Goal: Obtain resource: Download file/media

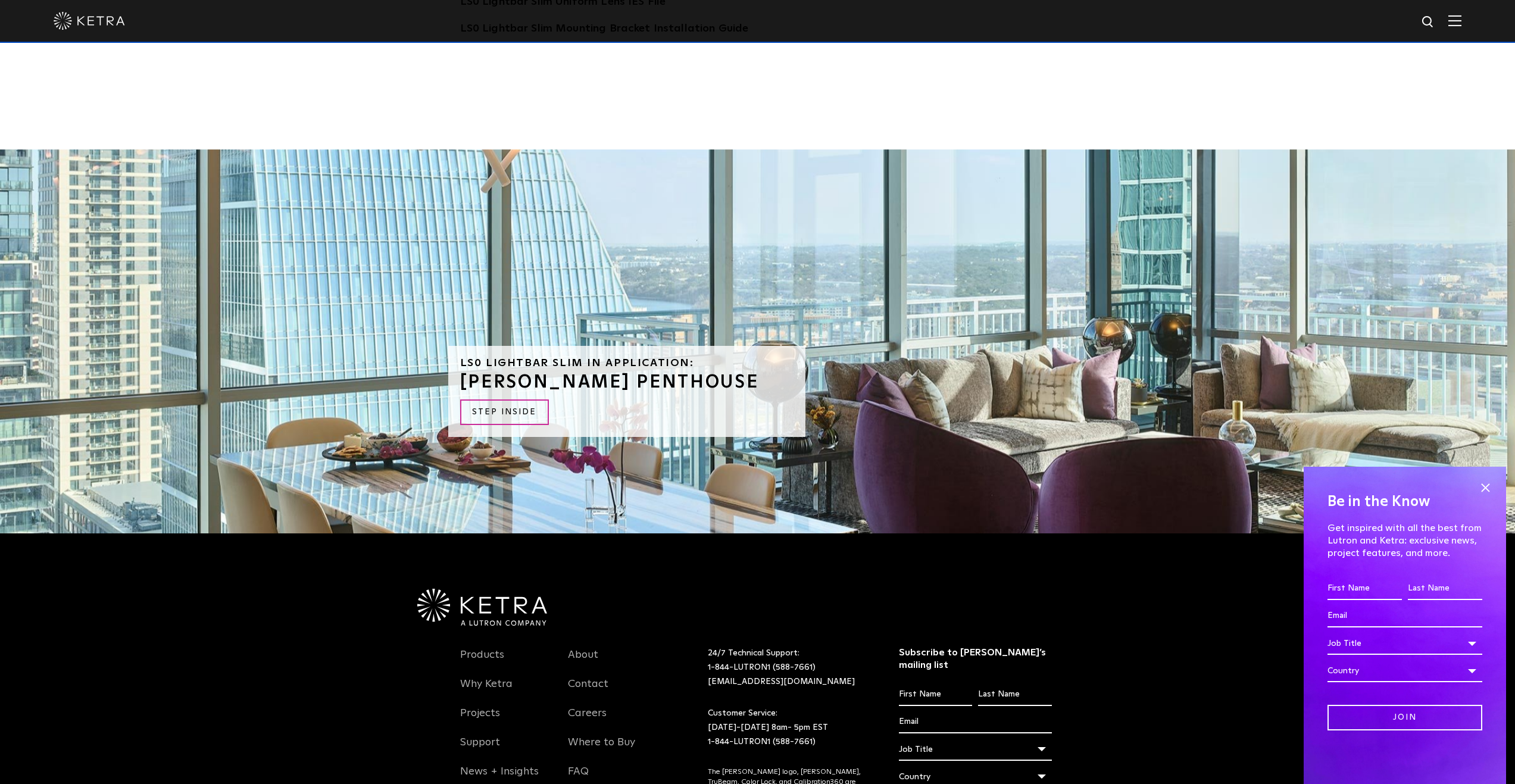
scroll to position [3451, 0]
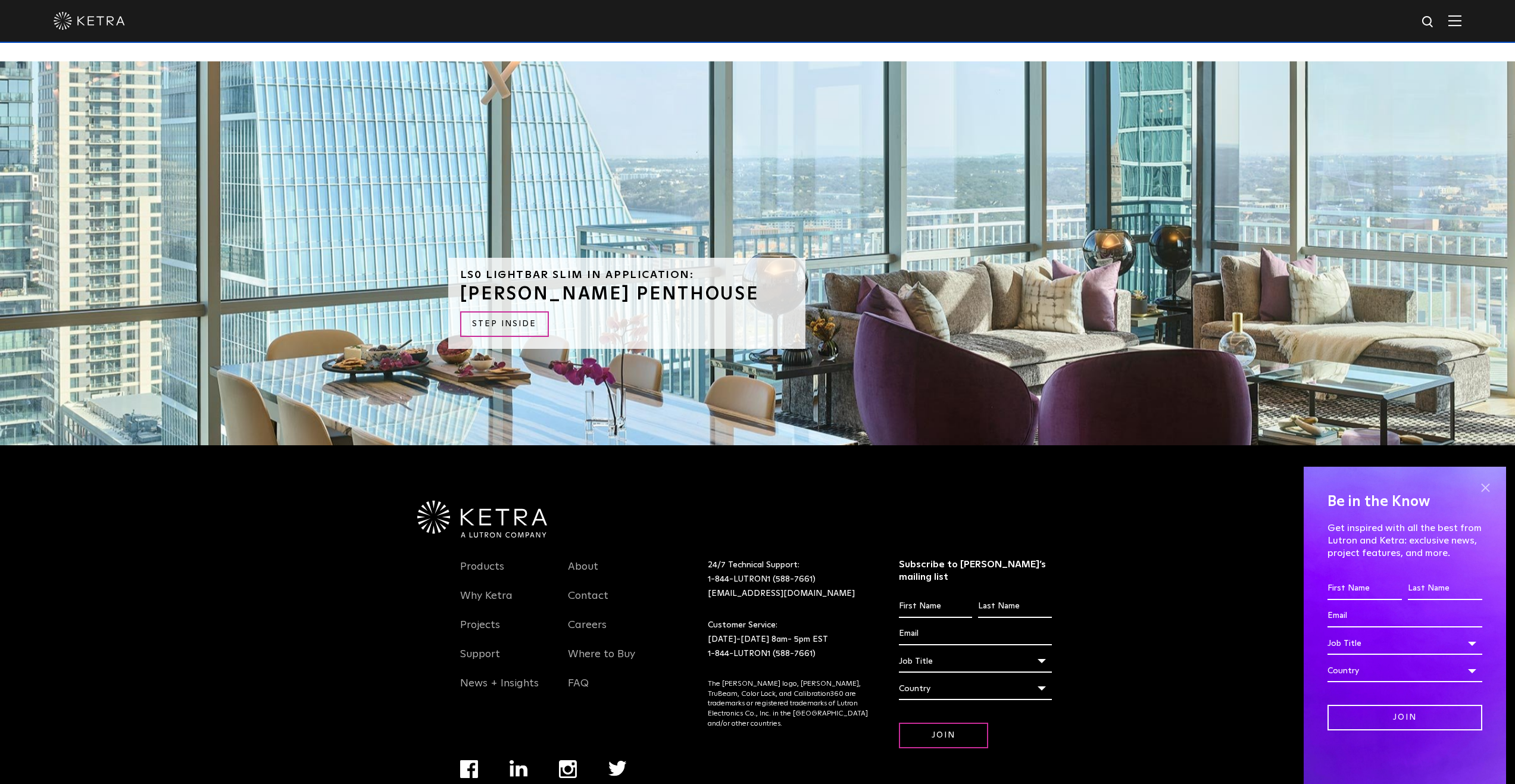
click at [1487, 487] on span at bounding box center [1485, 487] width 18 height 18
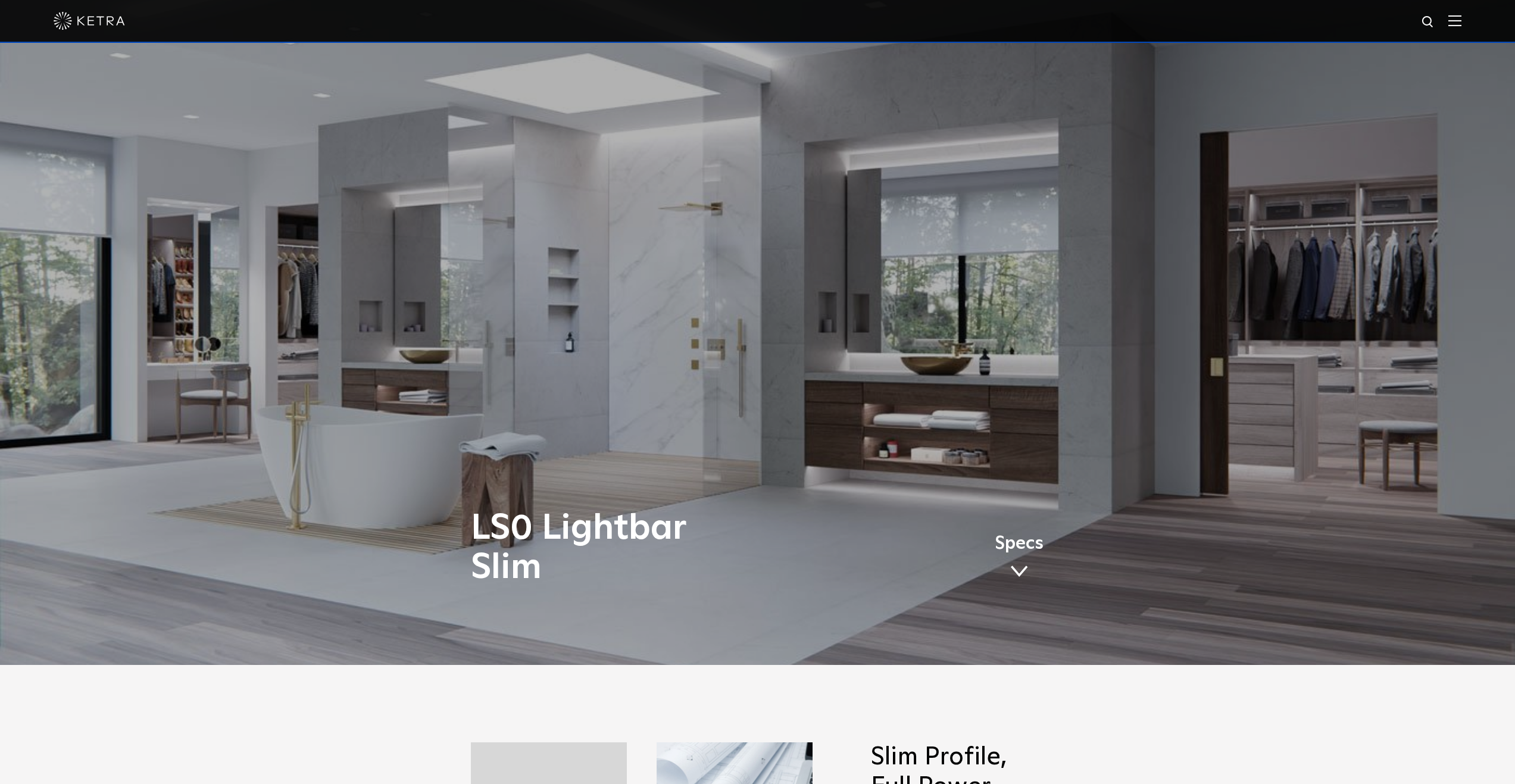
scroll to position [0, 0]
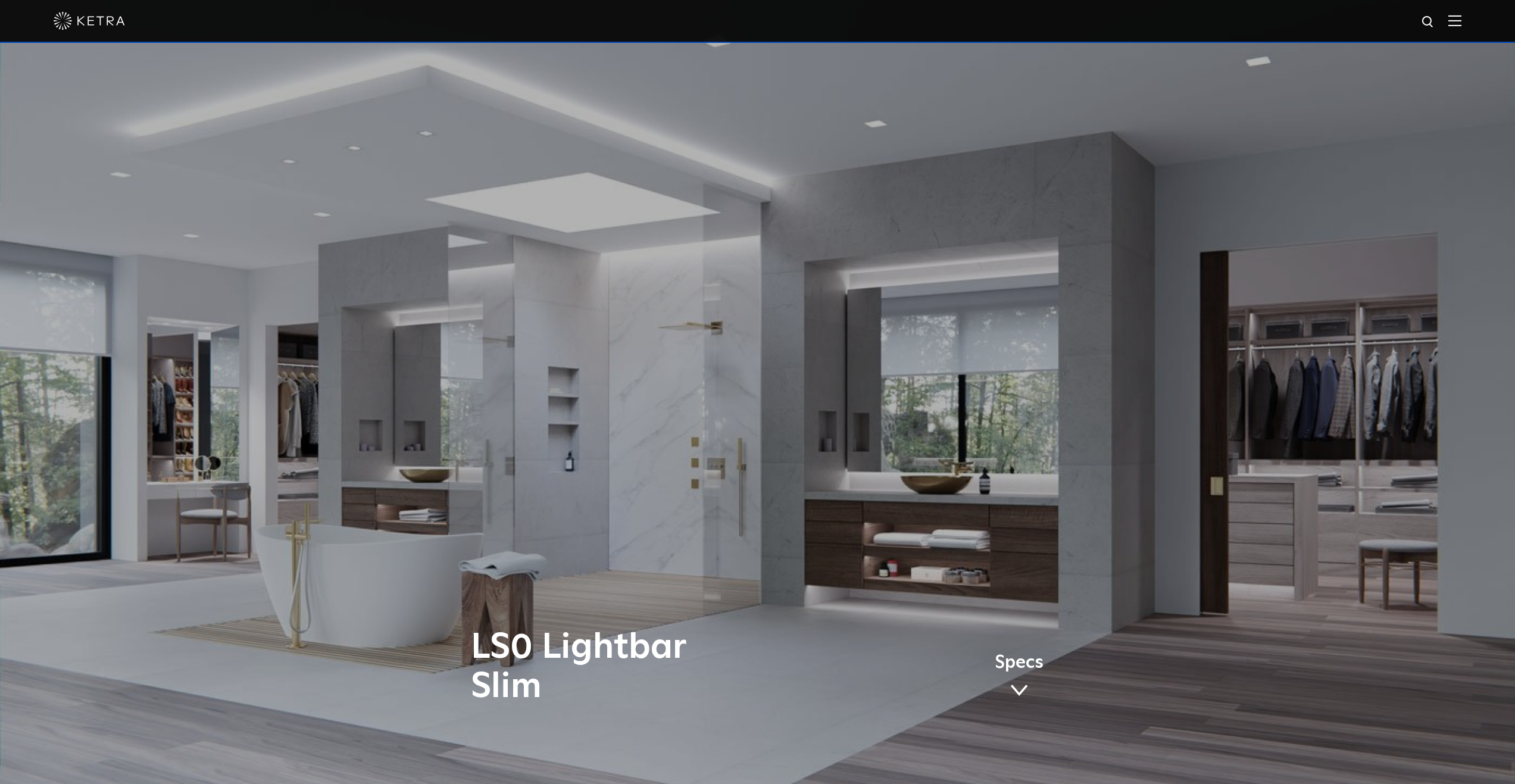
click at [91, 20] on img at bounding box center [89, 20] width 71 height 18
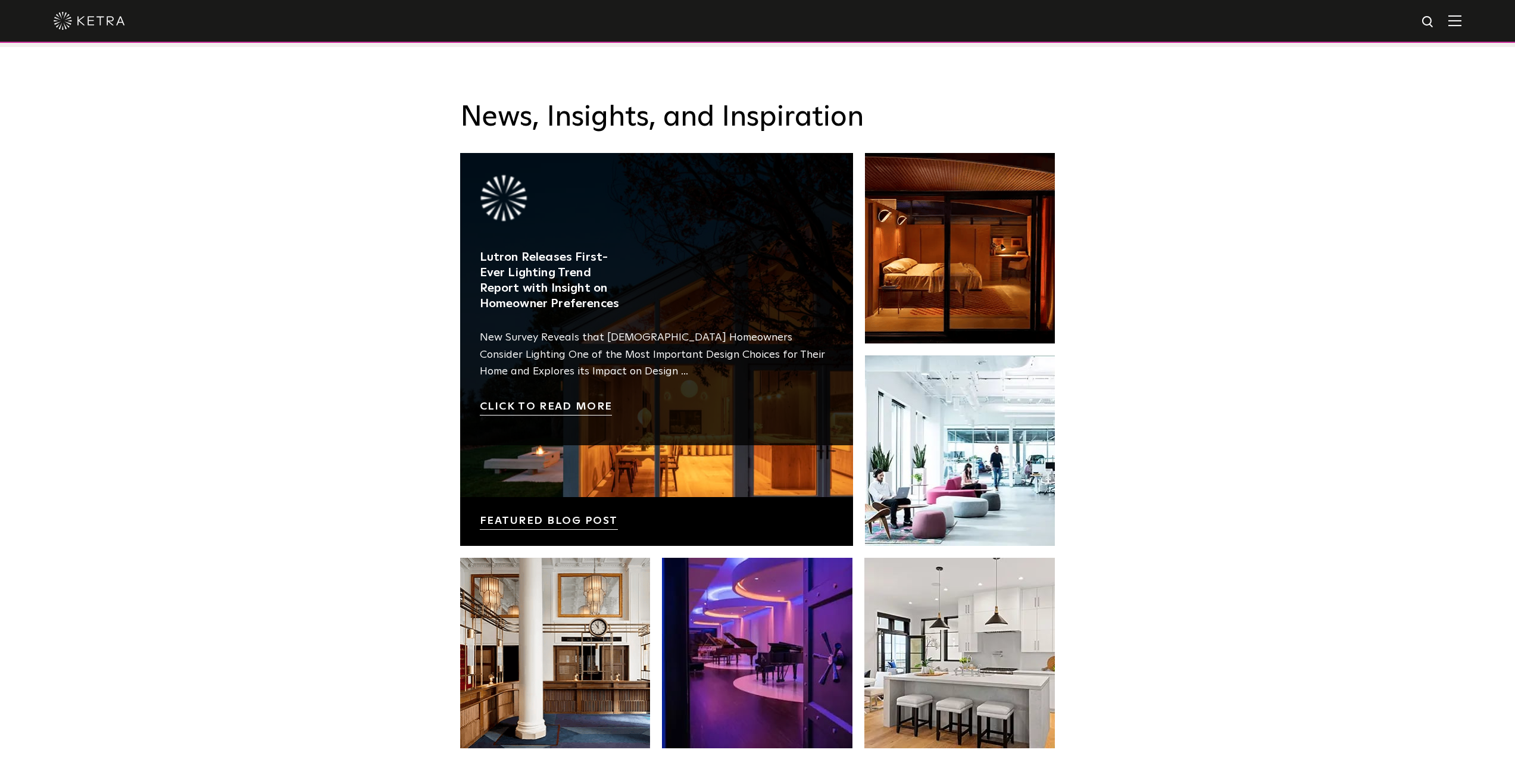
scroll to position [2321, 0]
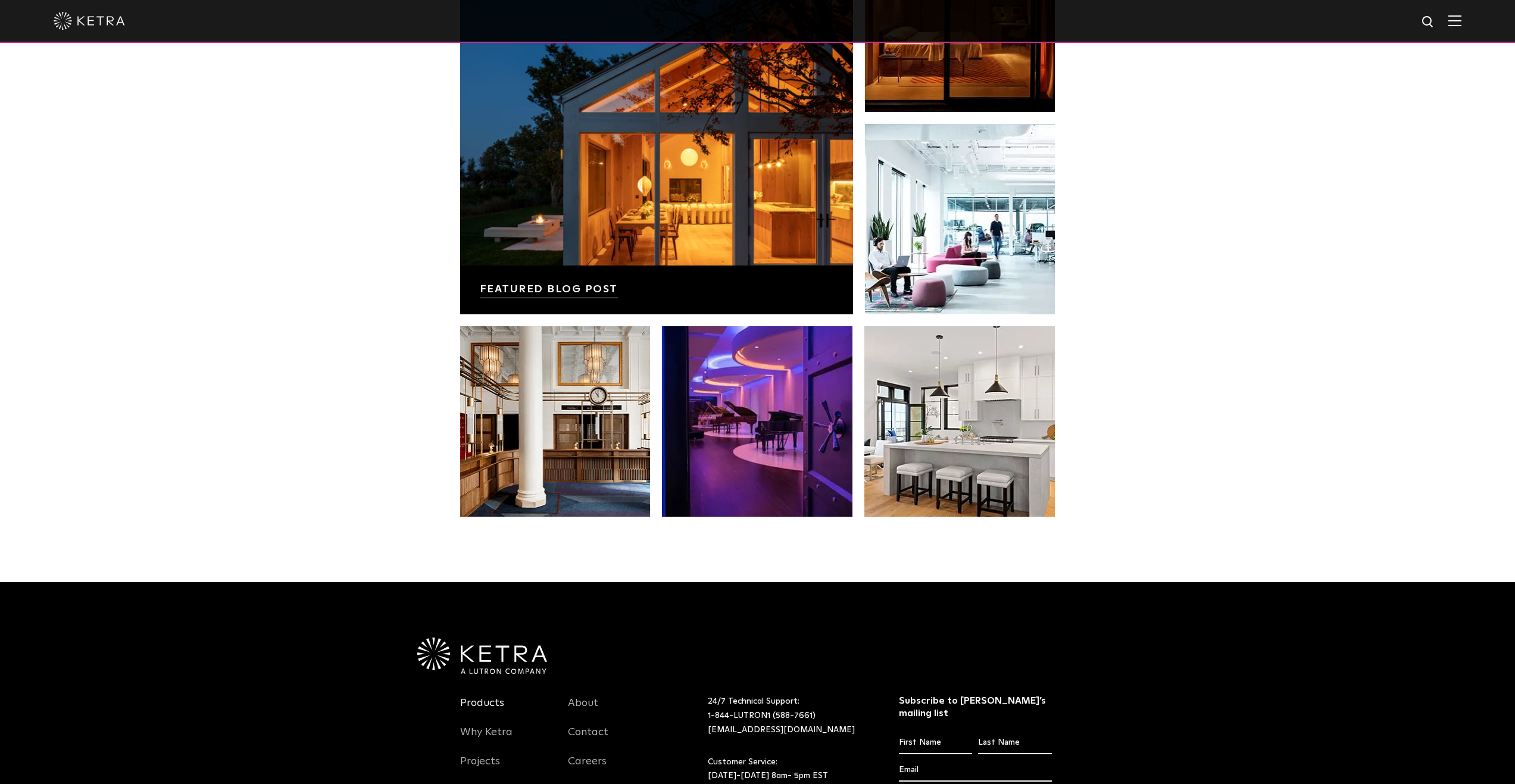
click at [490, 704] on link "Products" at bounding box center [482, 709] width 44 height 28
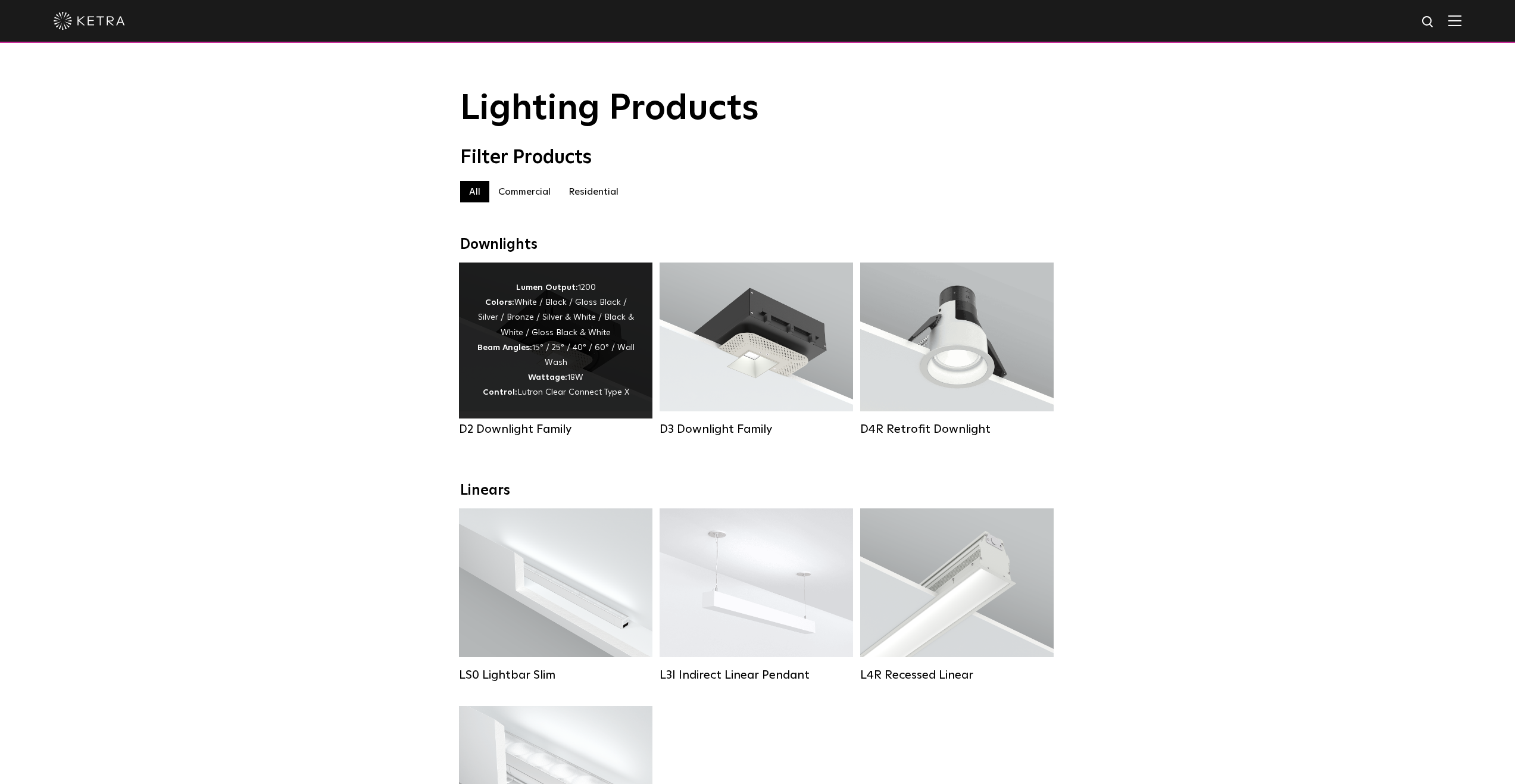
click at [538, 436] on div "D2 Downlight Family" at bounding box center [556, 429] width 194 height 14
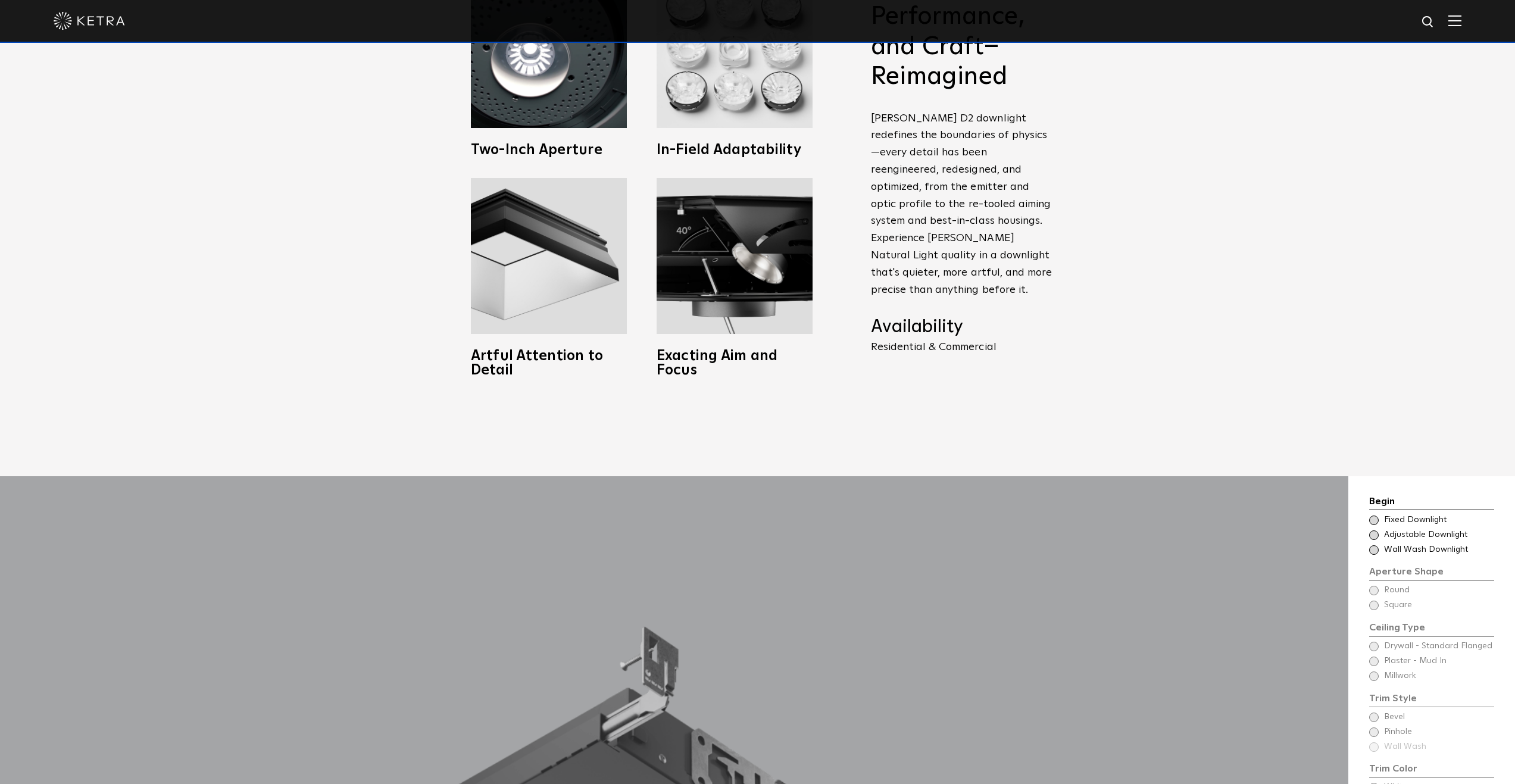
scroll to position [1190, 0]
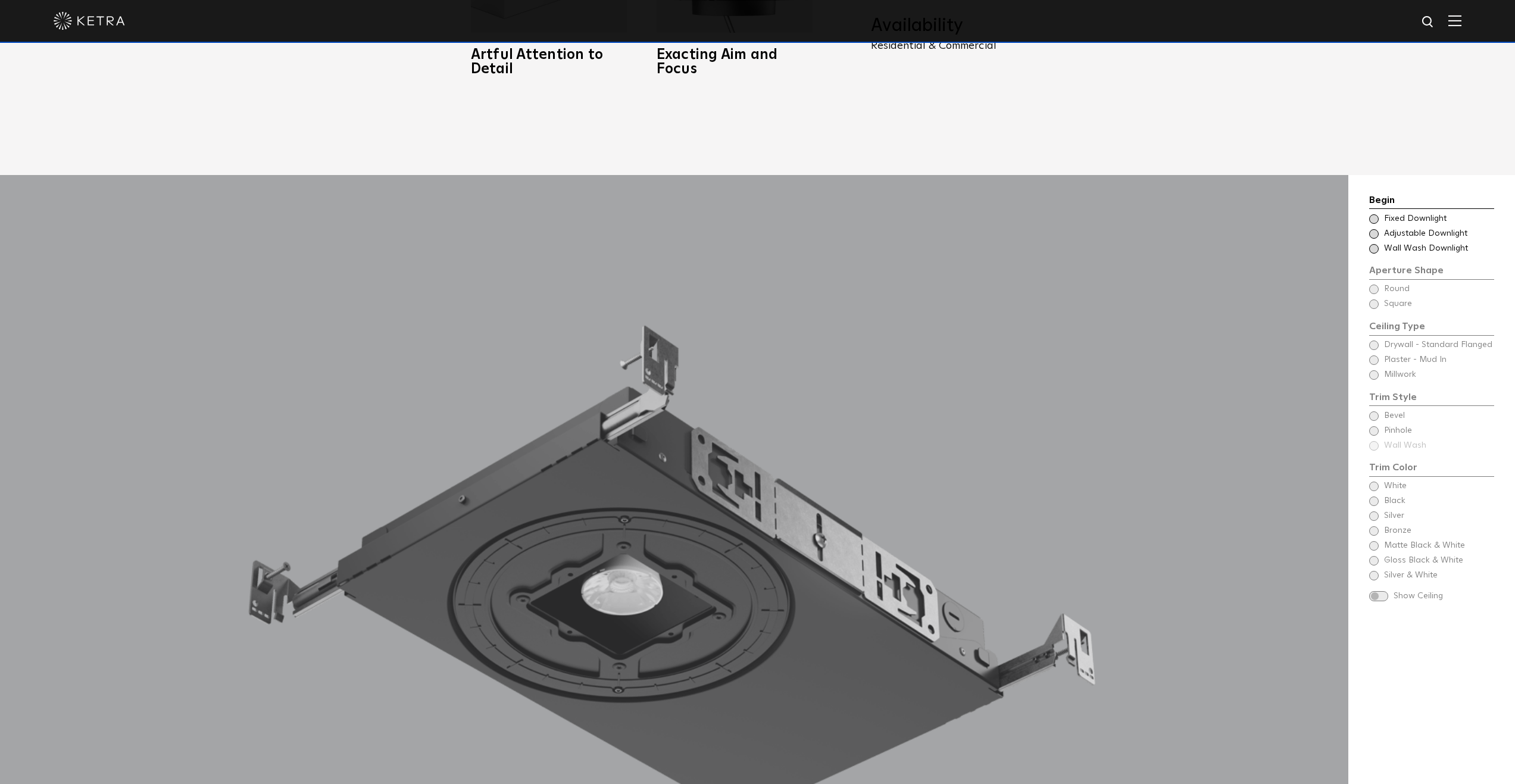
click at [1376, 229] on span at bounding box center [1374, 234] width 10 height 10
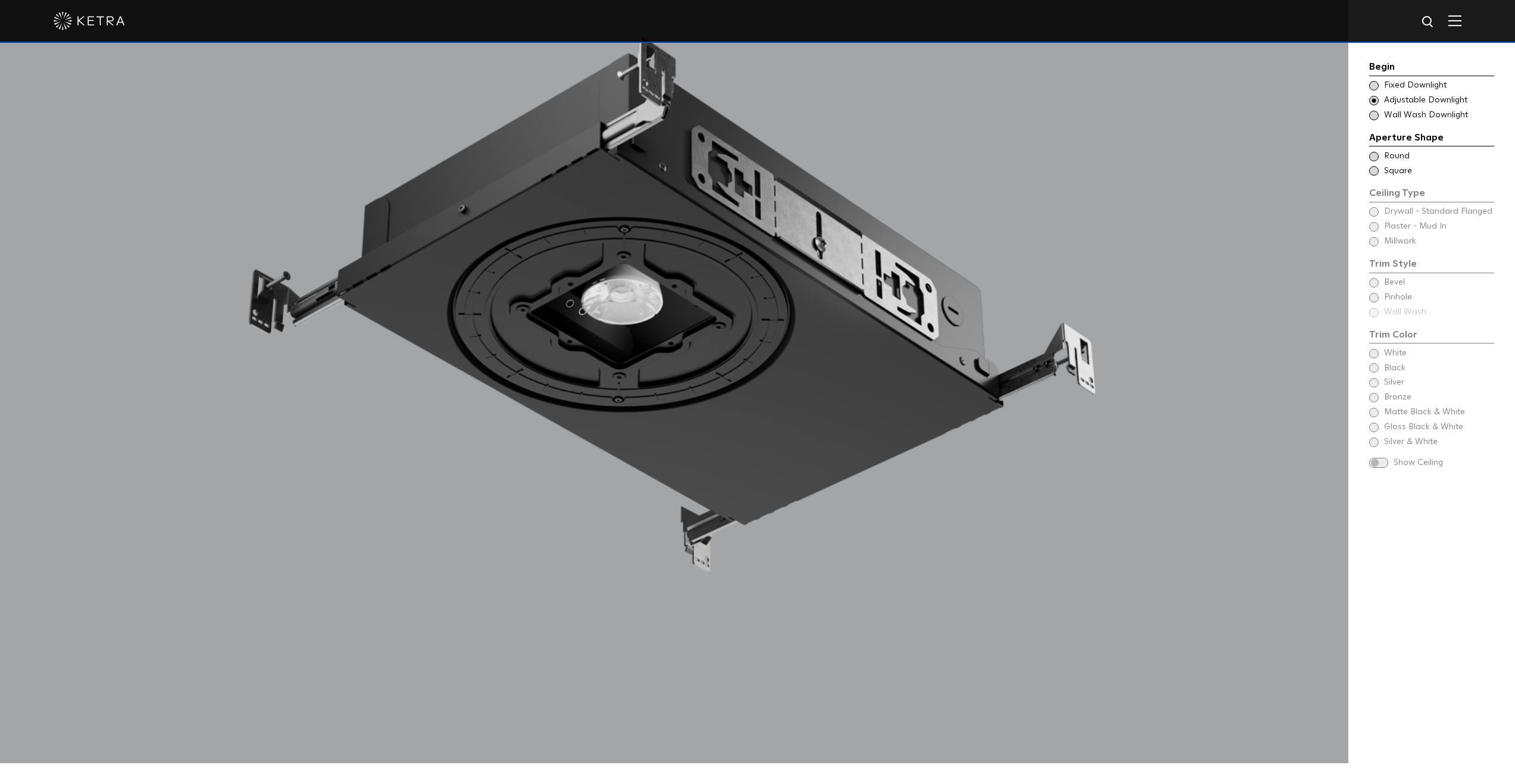
scroll to position [1488, 0]
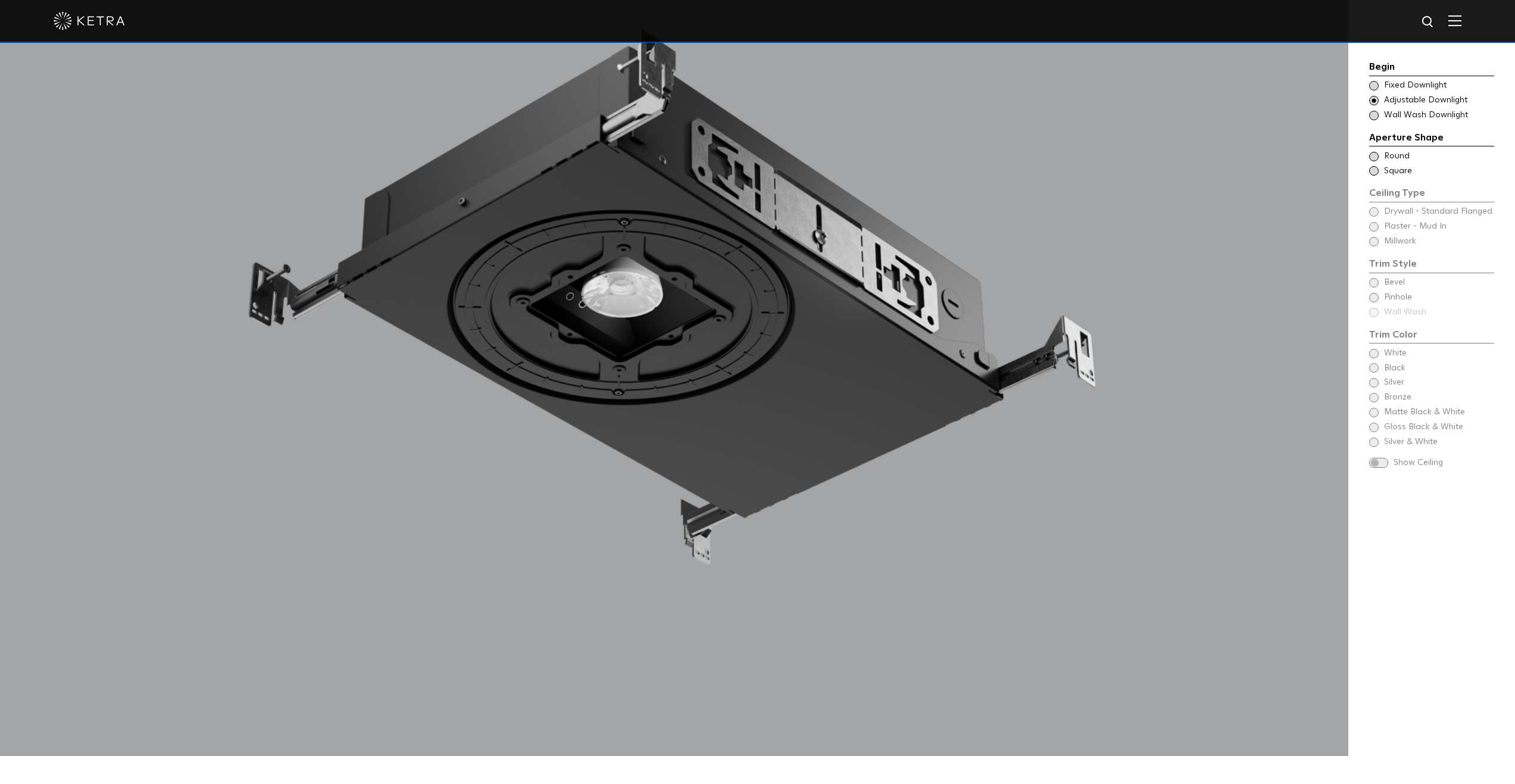
click at [1378, 157] on div "Ceiling Type Round Drywall - Standard Flanged Round" at bounding box center [1432, 156] width 125 height 12
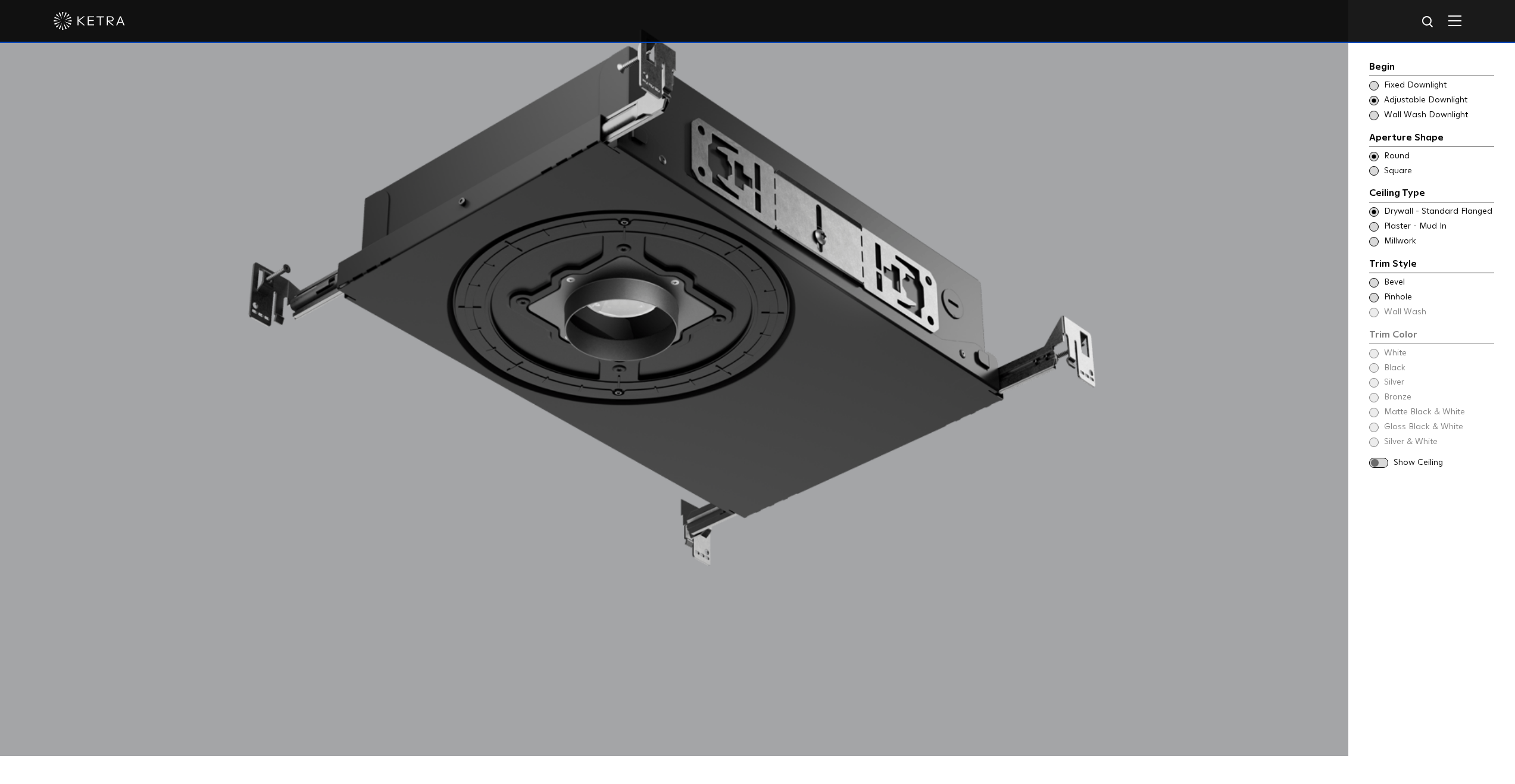
click at [1373, 223] on span at bounding box center [1374, 226] width 10 height 10
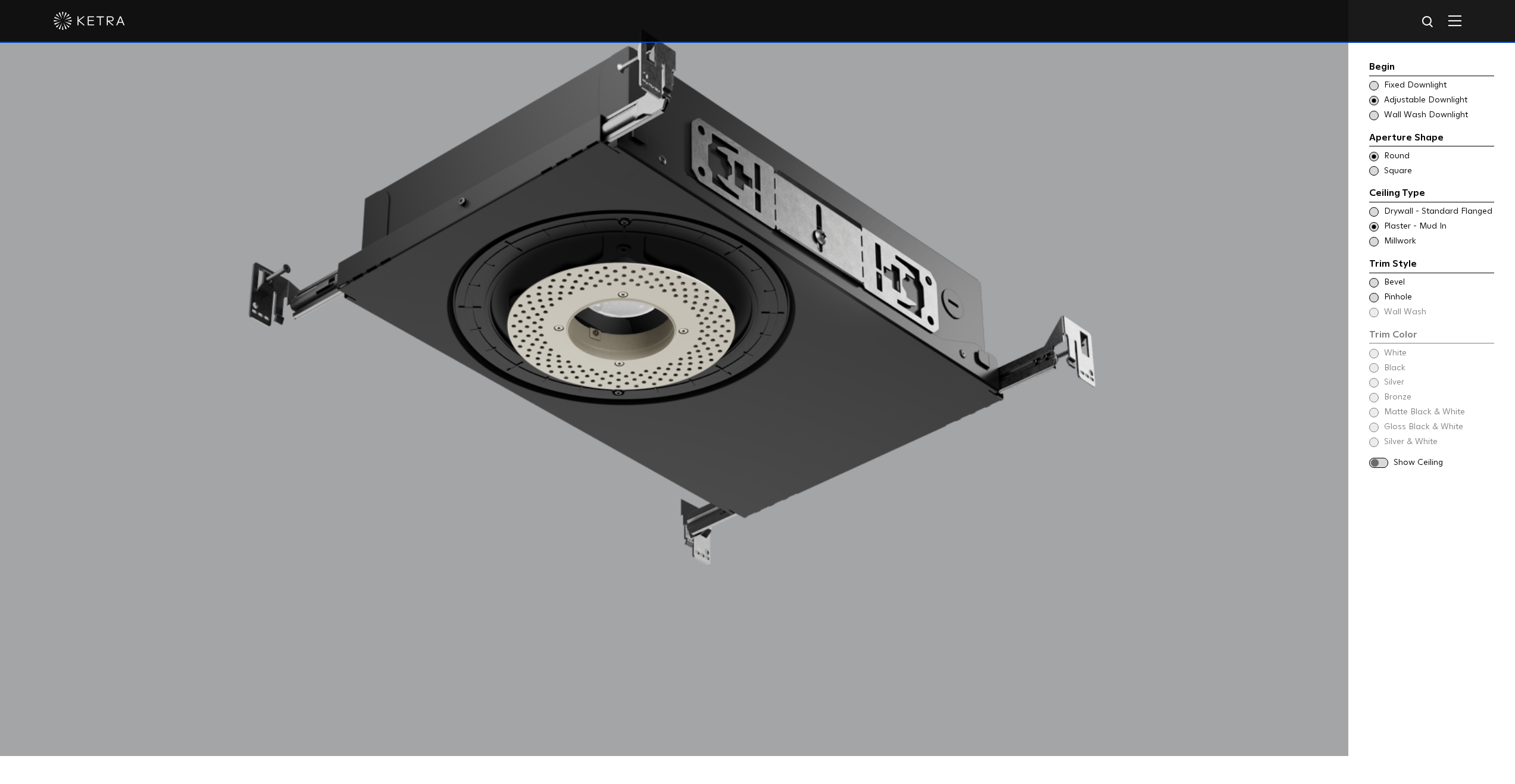
click at [1375, 283] on span at bounding box center [1374, 282] width 10 height 10
click at [1375, 351] on span at bounding box center [1374, 353] width 10 height 10
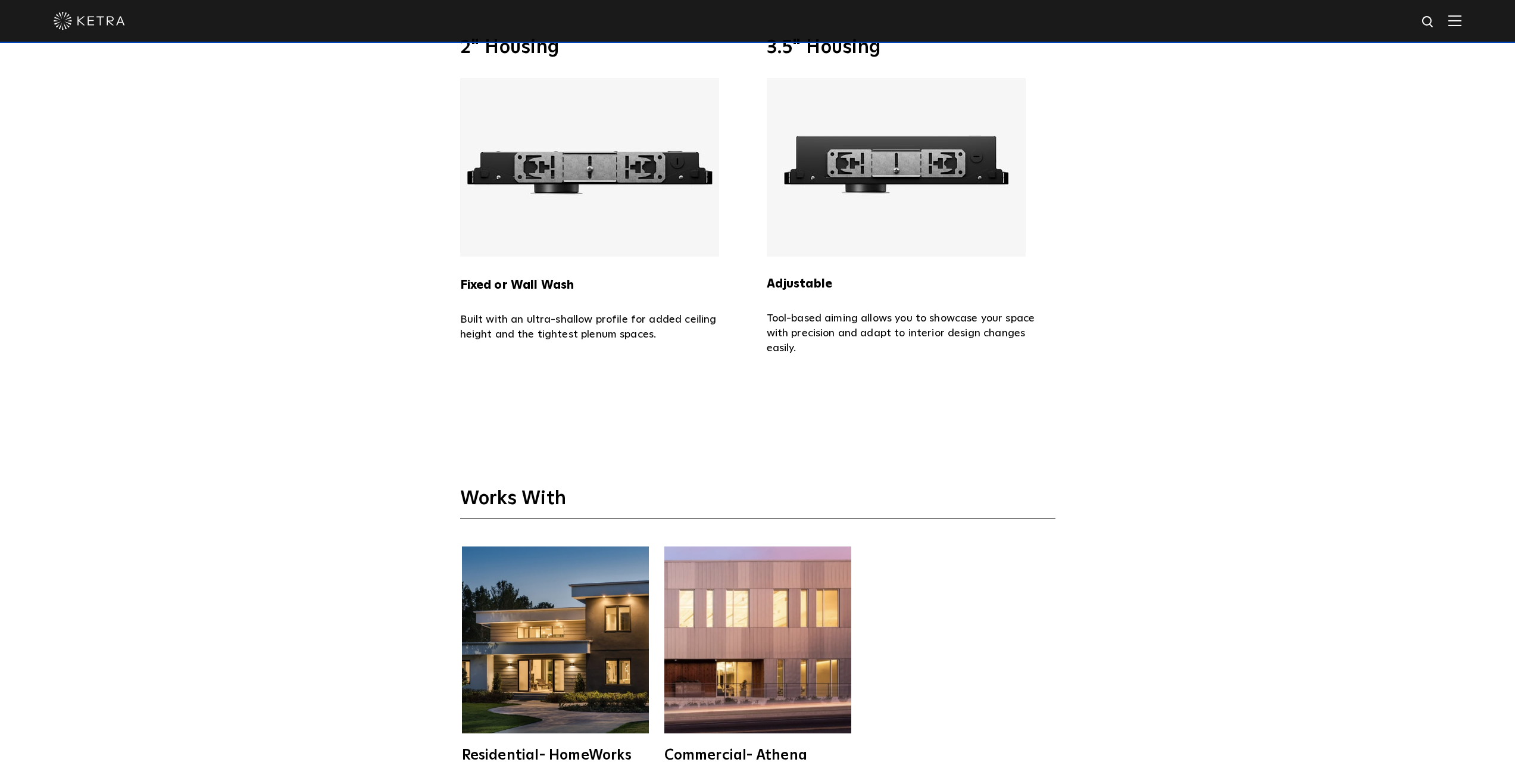
scroll to position [3332, 0]
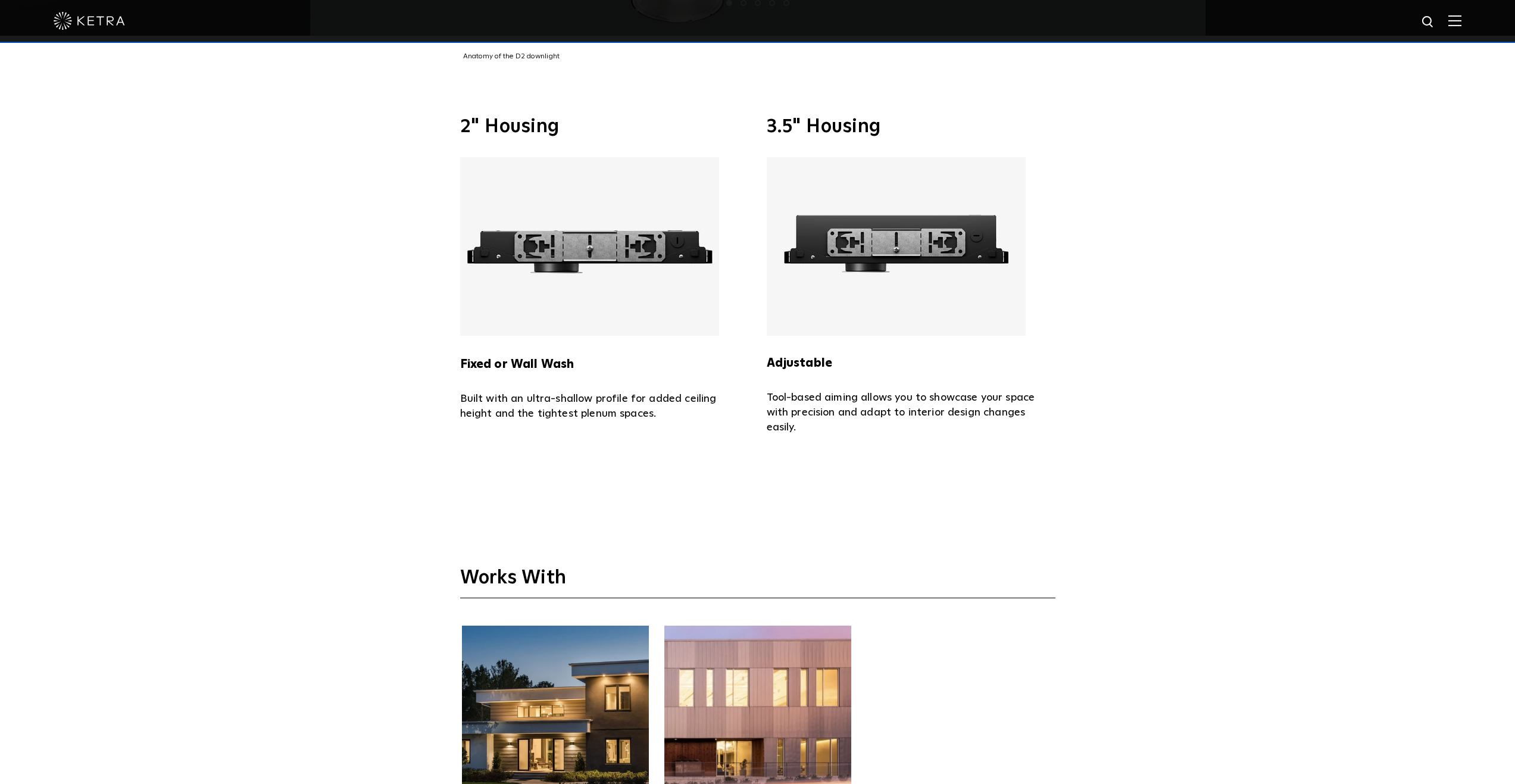
click at [898, 198] on img at bounding box center [896, 246] width 259 height 178
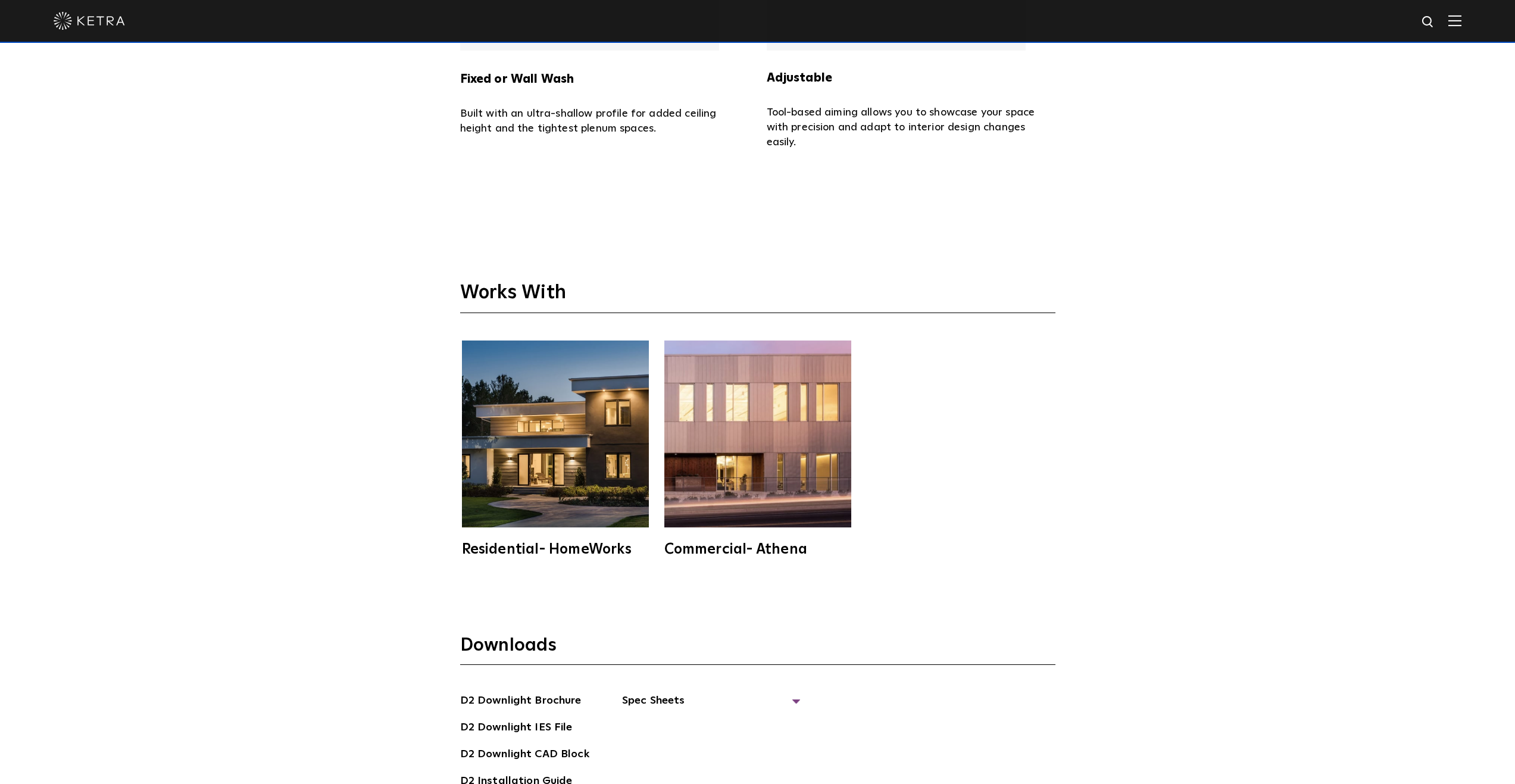
scroll to position [3749, 0]
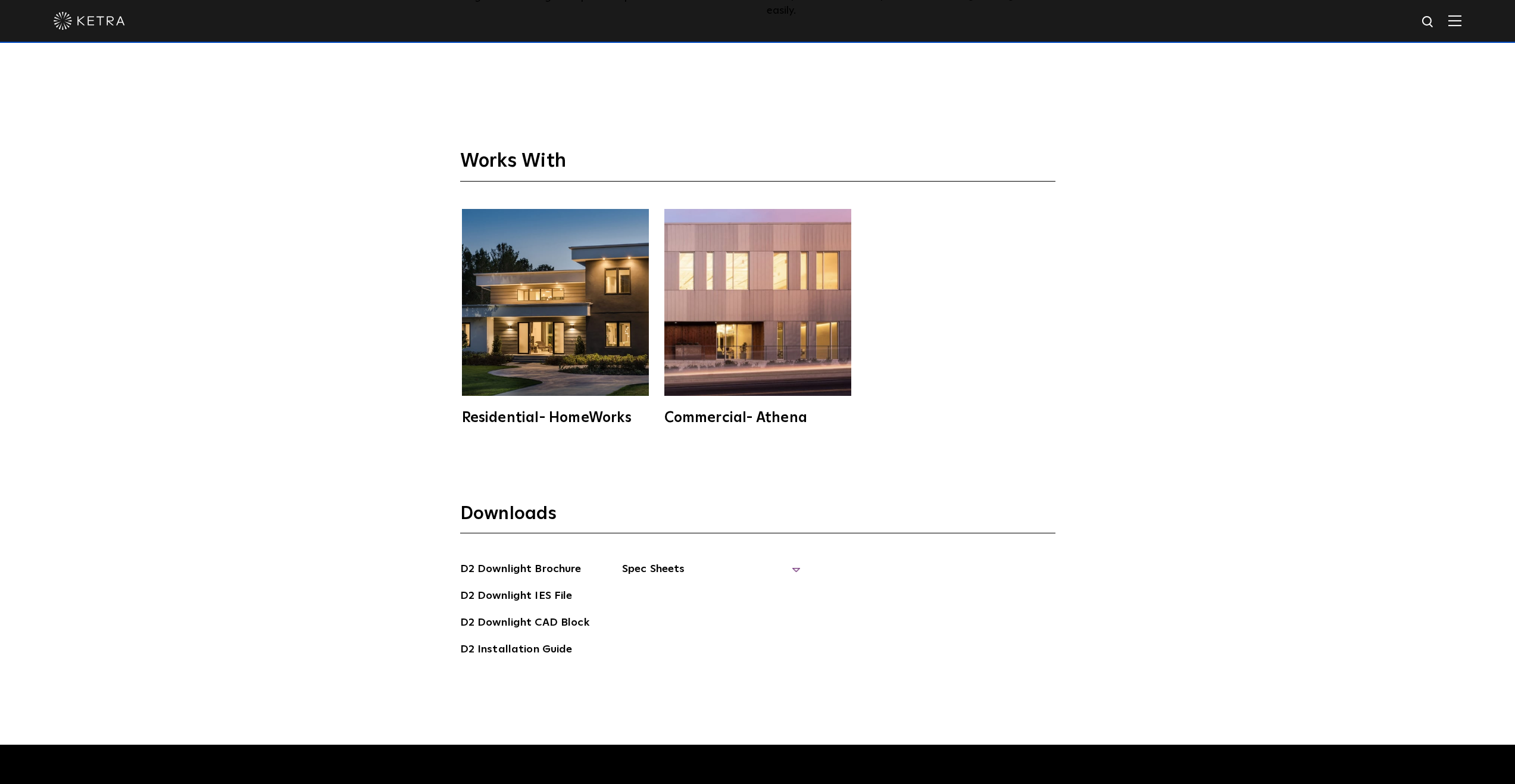
click at [642, 560] on span "Spec Sheets" at bounding box center [710, 573] width 178 height 26
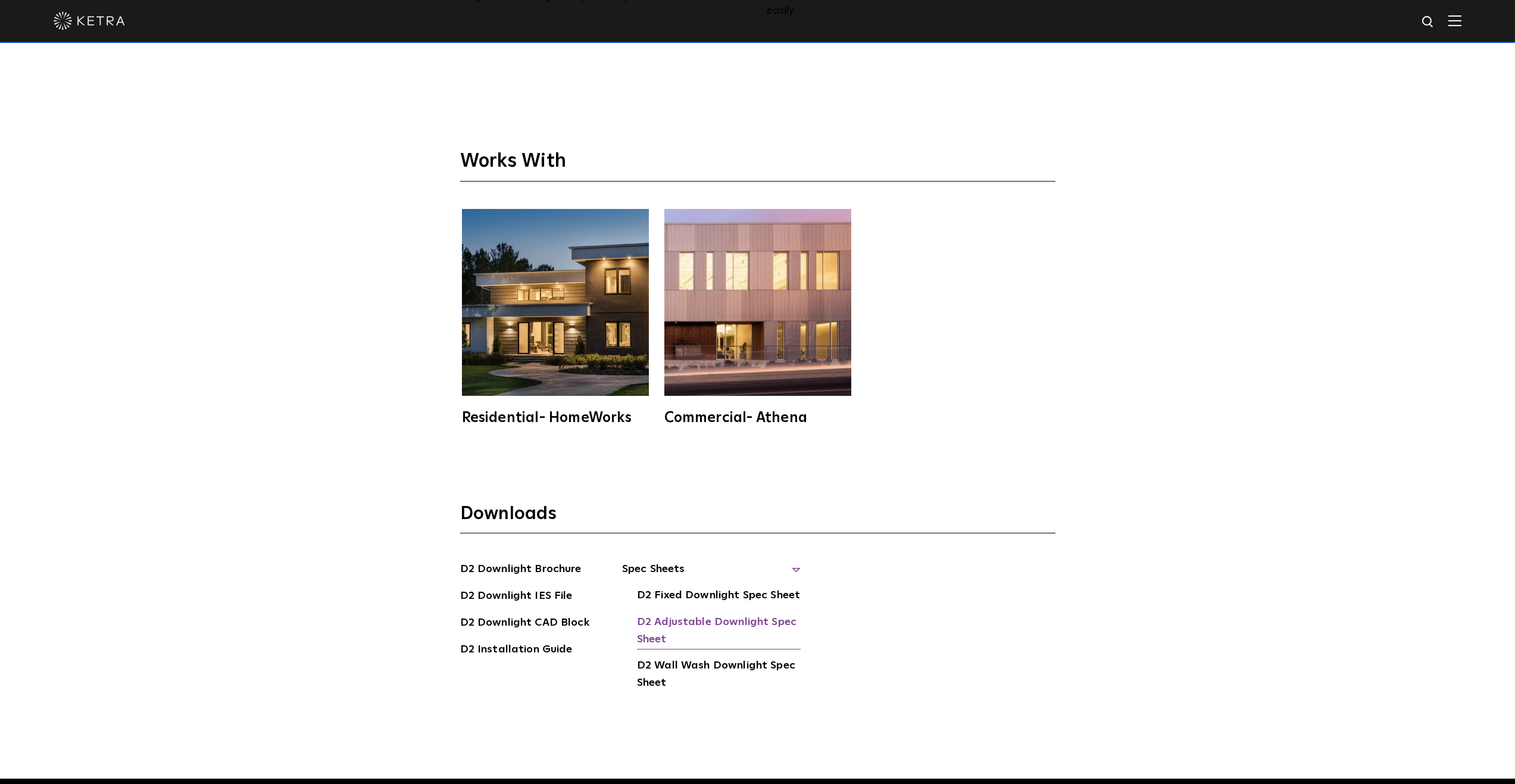
click at [660, 614] on link "D2 Adjustable Downlight Spec Sheet" at bounding box center [718, 631] width 163 height 36
